Goal: Communication & Community: Answer question/provide support

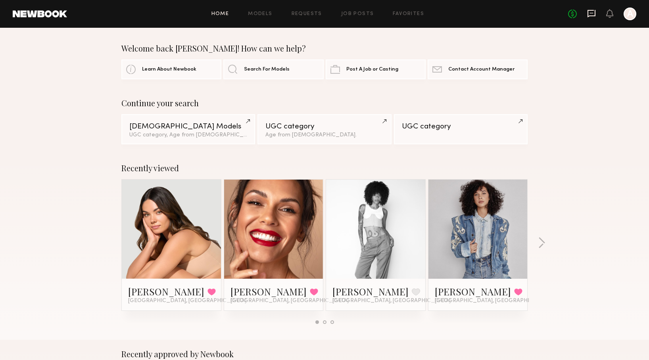
click at [592, 13] on icon at bounding box center [591, 13] width 3 height 1
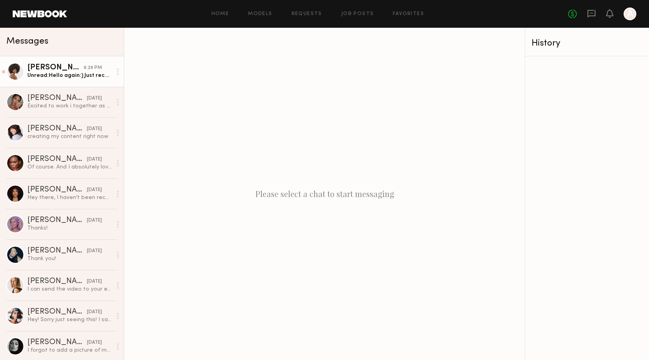
click at [74, 73] on div "Unread: Hello again:) Just received the product. Would you like talking specs i…" at bounding box center [69, 76] width 84 height 8
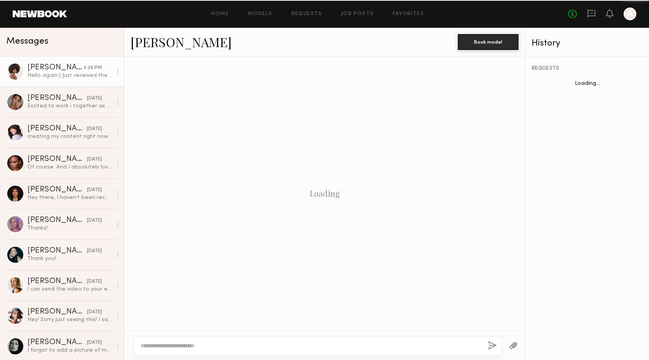
scroll to position [169, 0]
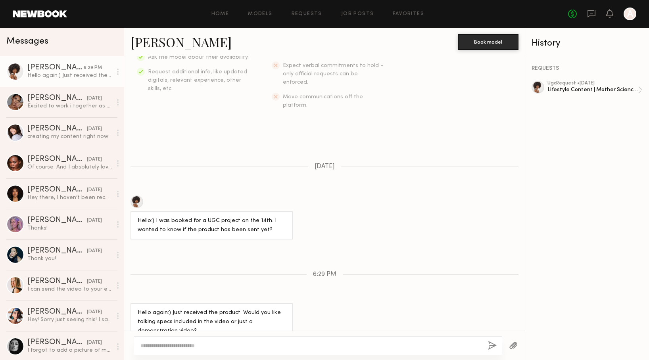
click at [223, 347] on textarea at bounding box center [310, 346] width 341 height 8
type textarea "**********"
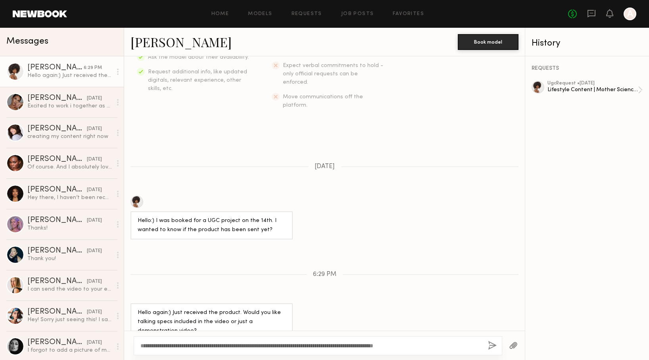
click at [492, 343] on button "button" at bounding box center [492, 346] width 9 height 10
